Goal: Task Accomplishment & Management: Manage account settings

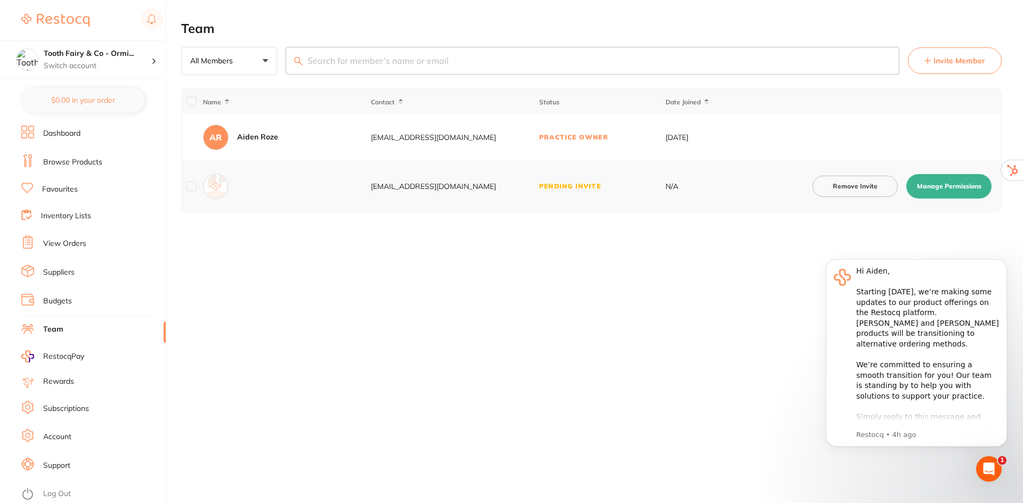
click at [52, 492] on link "Log Out" at bounding box center [57, 494] width 28 height 11
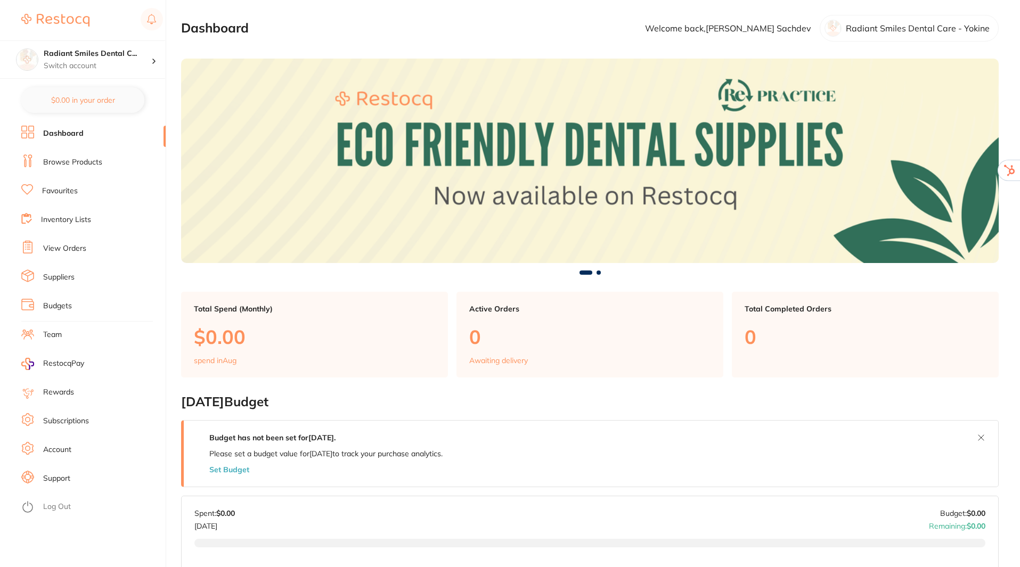
click at [52, 332] on link "Team" at bounding box center [52, 335] width 19 height 11
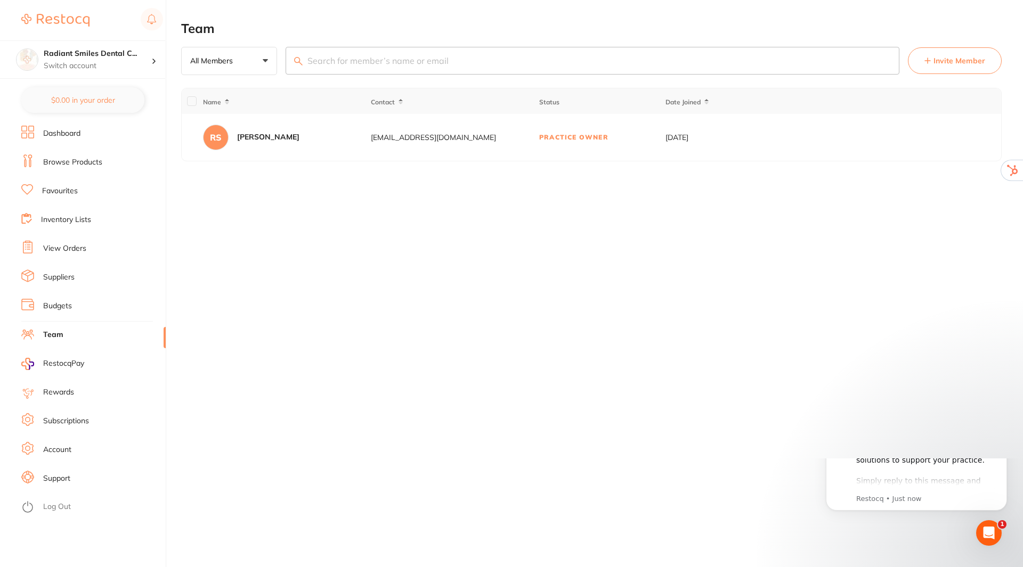
click at [944, 61] on span "Invite Member" at bounding box center [959, 60] width 52 height 11
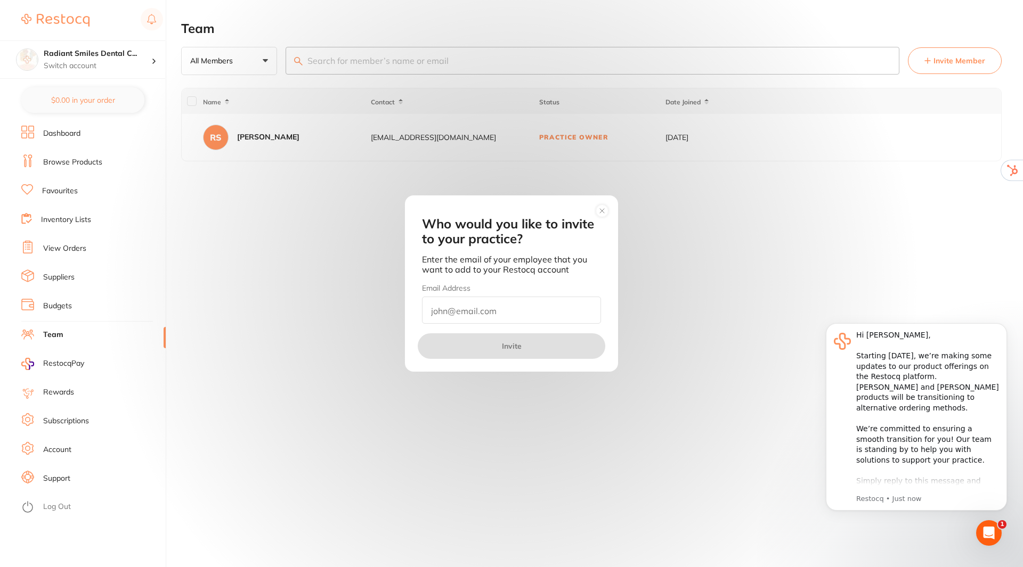
paste input "[EMAIL_ADDRESS][DOMAIN_NAME]"
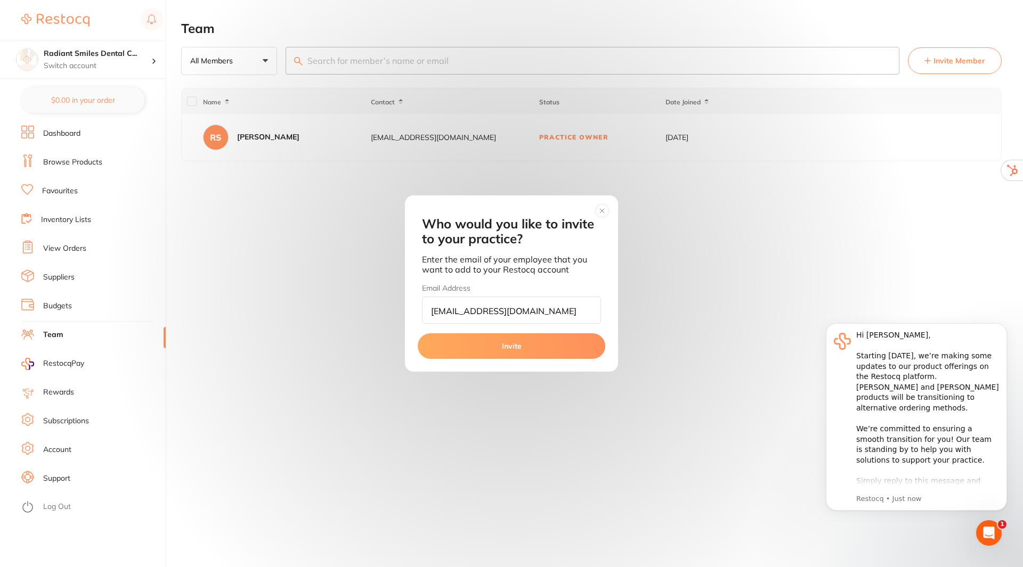
type input "[EMAIL_ADDRESS][DOMAIN_NAME]"
click at [500, 339] on button "Invite" at bounding box center [511, 346] width 187 height 26
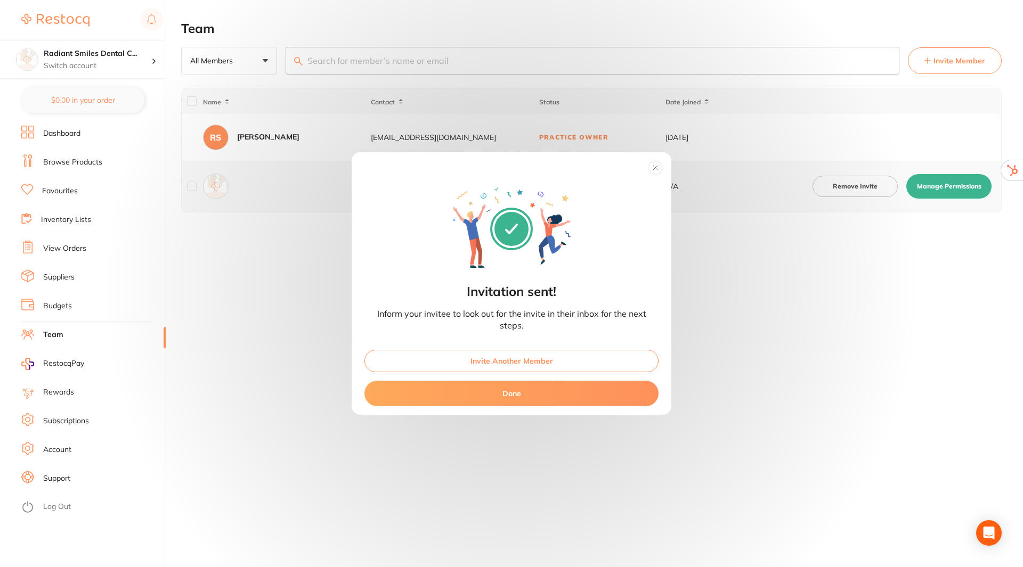
click at [542, 394] on button "Done" at bounding box center [511, 394] width 294 height 26
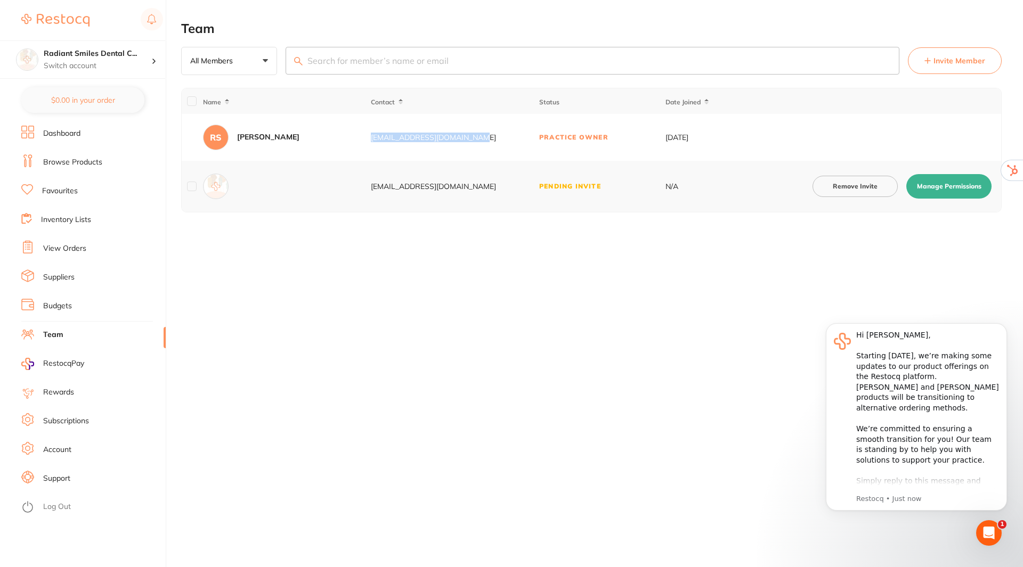
drag, startPoint x: 484, startPoint y: 137, endPoint x: 371, endPoint y: 137, distance: 112.9
click at [371, 137] on div "[EMAIL_ADDRESS][DOMAIN_NAME]" at bounding box center [454, 137] width 167 height 9
copy div "[EMAIL_ADDRESS][DOMAIN_NAME]"
click at [44, 508] on link "Log Out" at bounding box center [57, 507] width 28 height 11
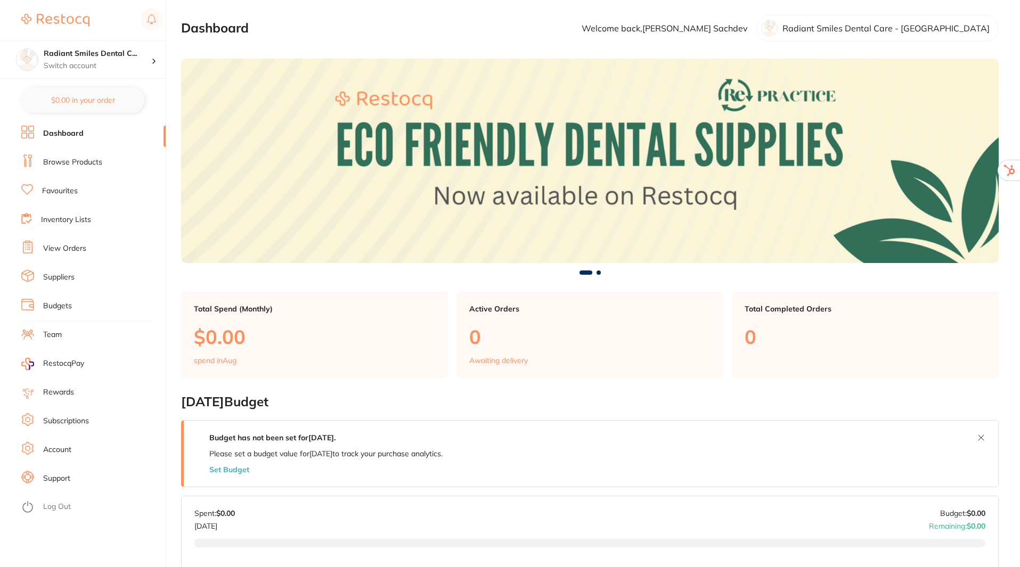
click at [55, 336] on link "Team" at bounding box center [52, 335] width 19 height 11
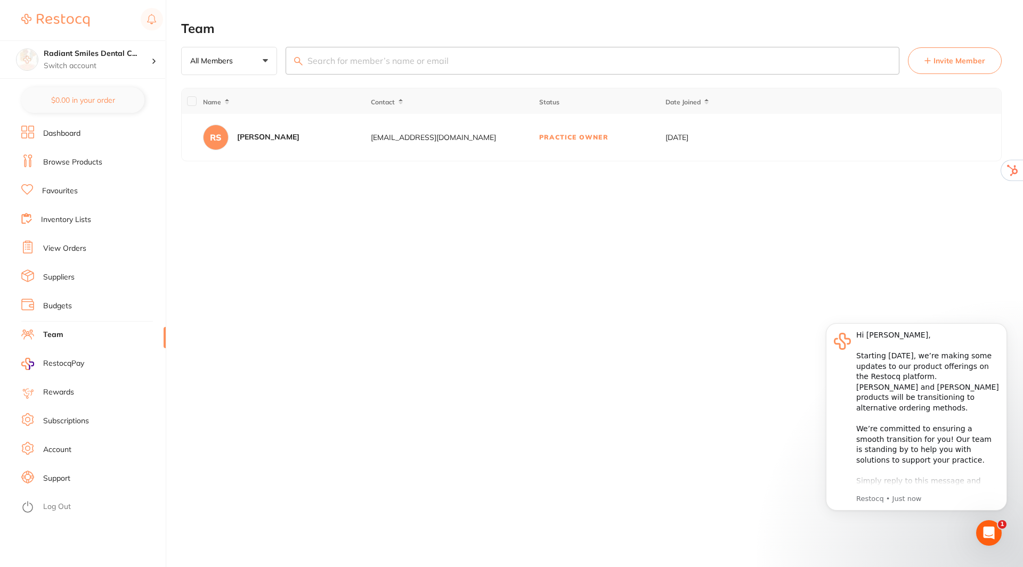
click at [949, 58] on span "Invite Member" at bounding box center [959, 60] width 52 height 11
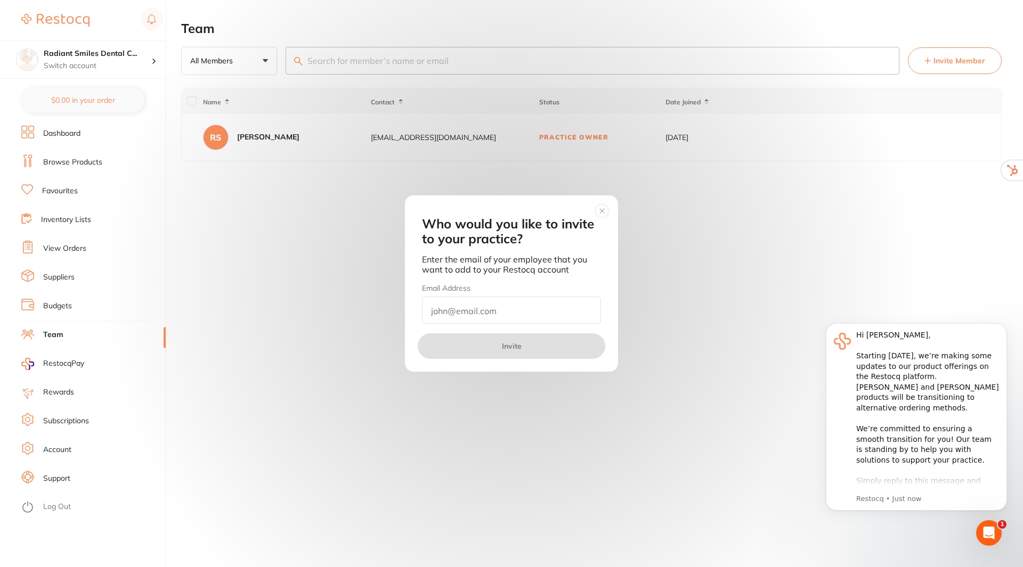
paste input "[EMAIL_ADDRESS][DOMAIN_NAME]"
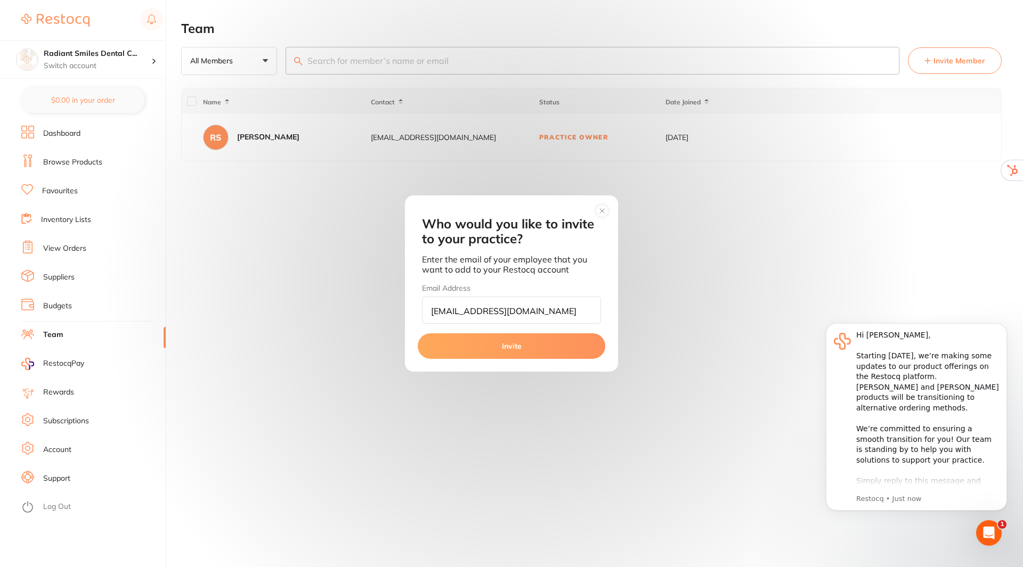
type input "[EMAIL_ADDRESS][DOMAIN_NAME]"
click at [495, 344] on button "Invite" at bounding box center [511, 346] width 187 height 26
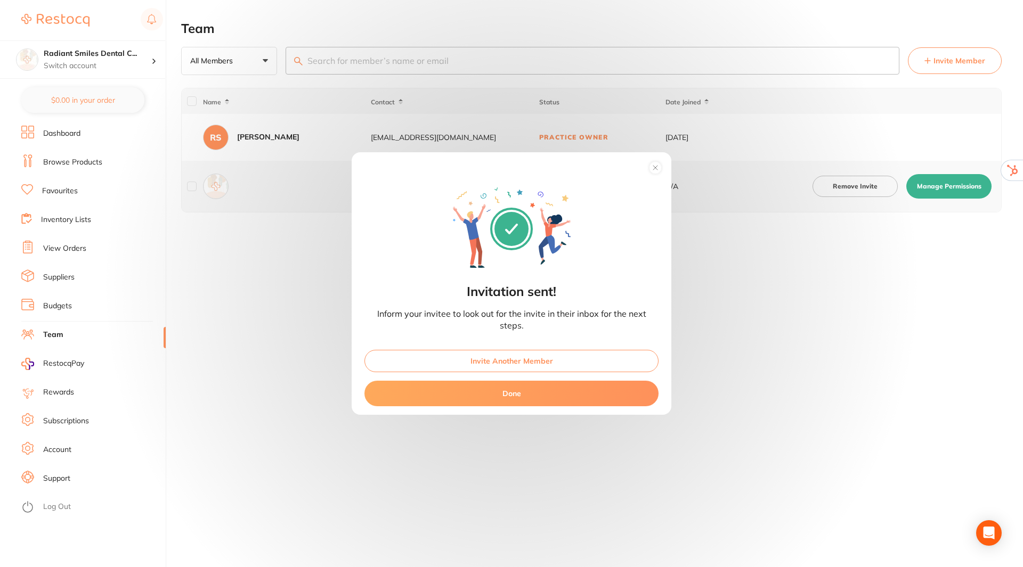
click at [542, 392] on button "Done" at bounding box center [511, 394] width 294 height 26
